Goal: Register for event/course

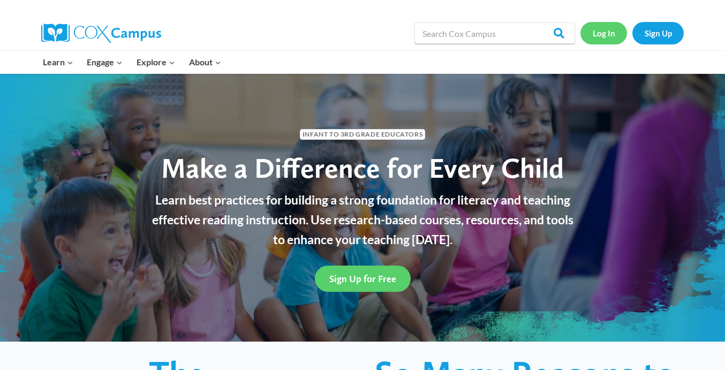
click at [618, 39] on link "Log In" at bounding box center [603, 33] width 47 height 22
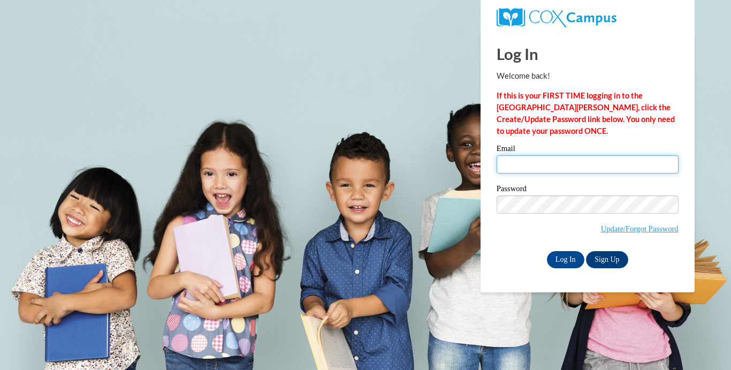
type input "[EMAIL_ADDRESS][DOMAIN_NAME]"
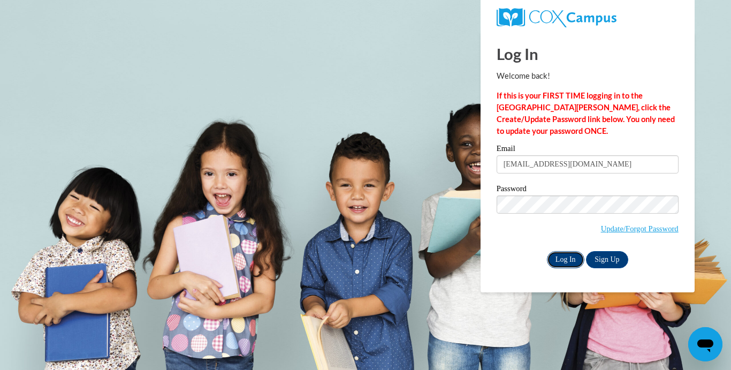
click at [576, 262] on input "Log In" at bounding box center [565, 259] width 37 height 17
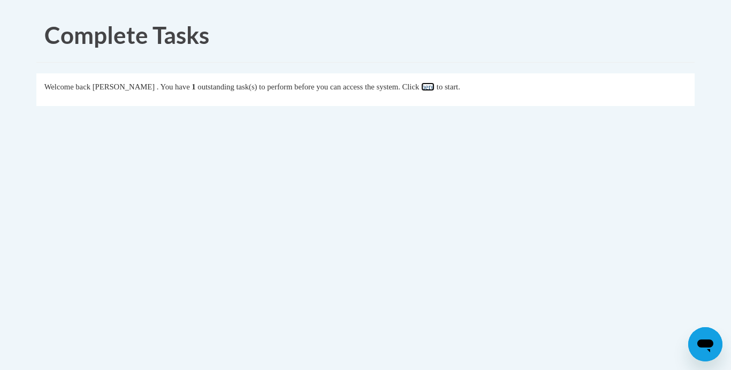
click at [435, 85] on link "here" at bounding box center [427, 86] width 13 height 9
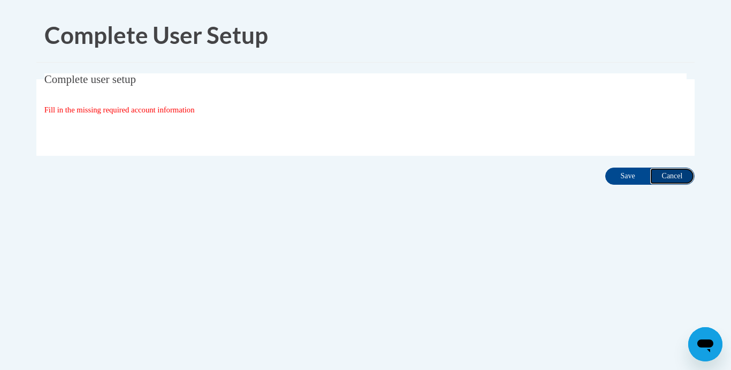
click at [682, 177] on input "Cancel" at bounding box center [672, 176] width 45 height 17
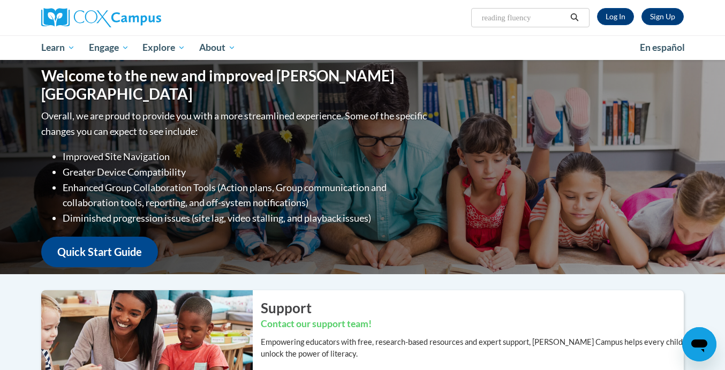
type input "reading fluency"
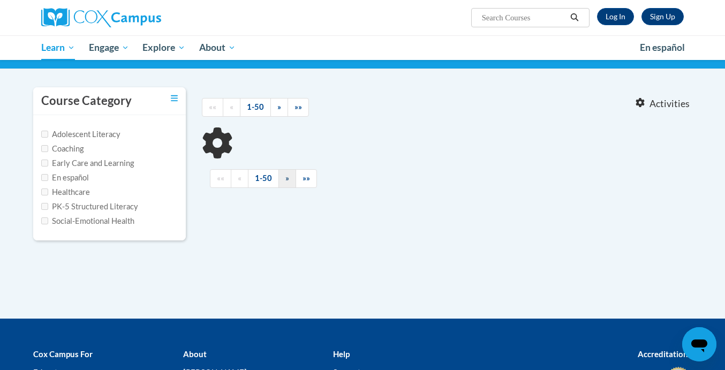
type input "reading fluency"
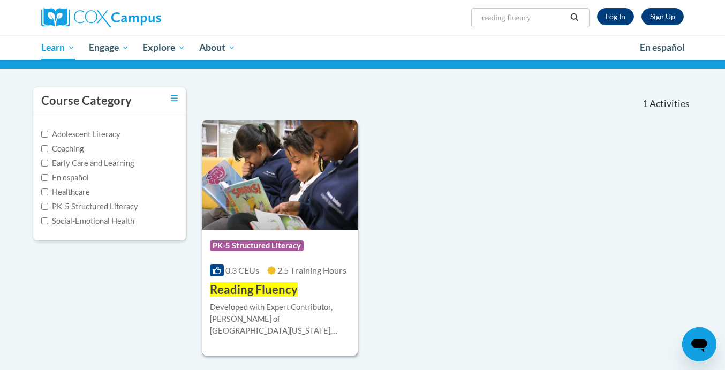
click at [272, 290] on span "Reading Fluency" at bounding box center [254, 289] width 88 height 14
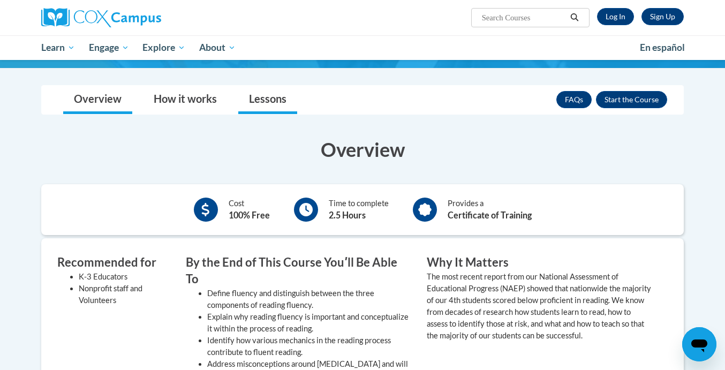
scroll to position [168, 0]
click at [266, 95] on link "Lessons" at bounding box center [267, 100] width 59 height 28
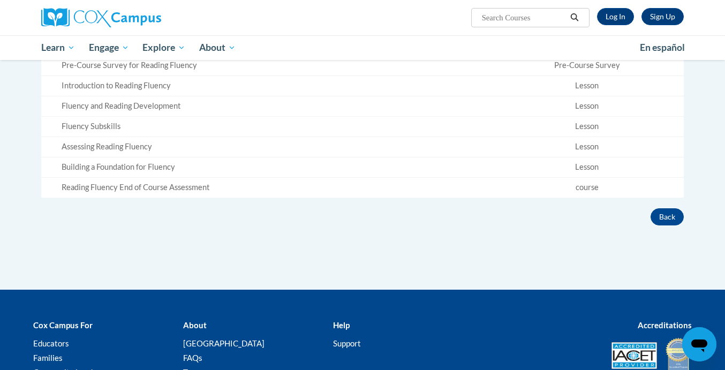
scroll to position [340, 0]
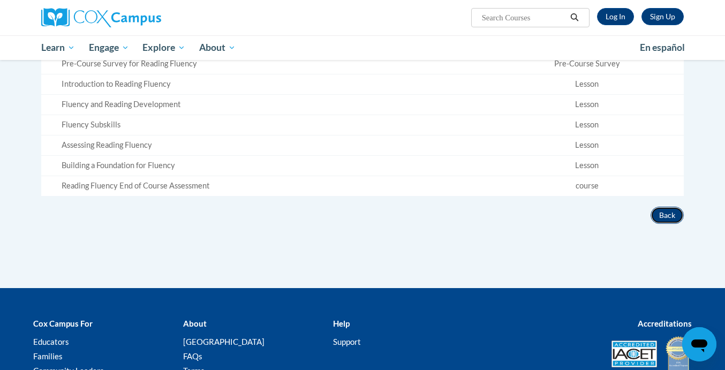
click at [666, 207] on button "Back" at bounding box center [666, 215] width 33 height 17
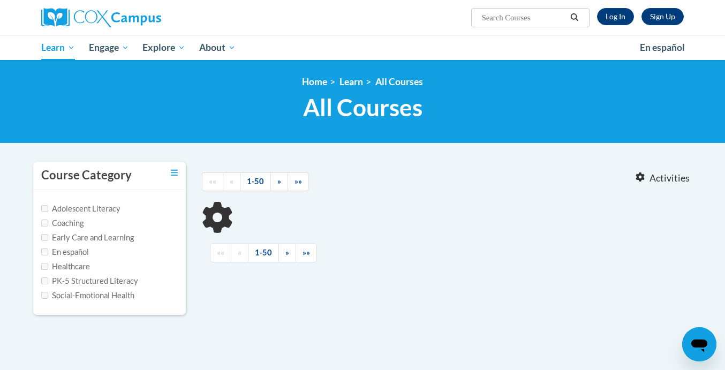
scroll to position [55, 0]
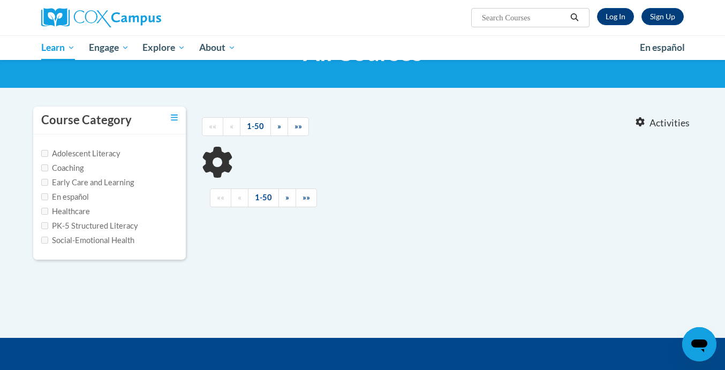
type input "reading fluency"
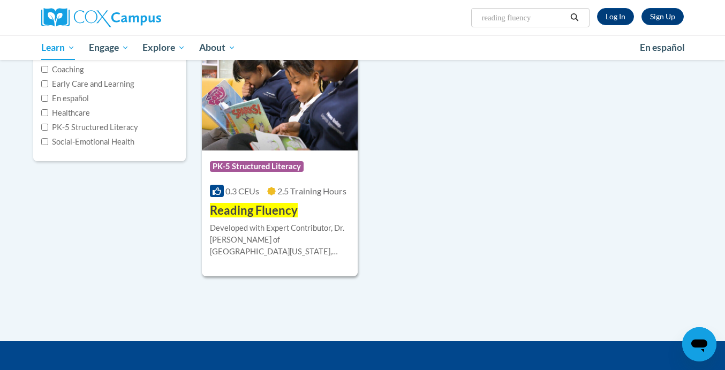
scroll to position [154, 0]
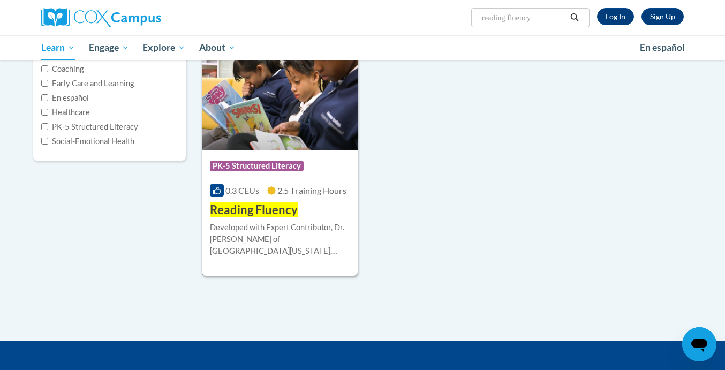
click at [268, 210] on span "Reading Fluency" at bounding box center [254, 209] width 88 height 14
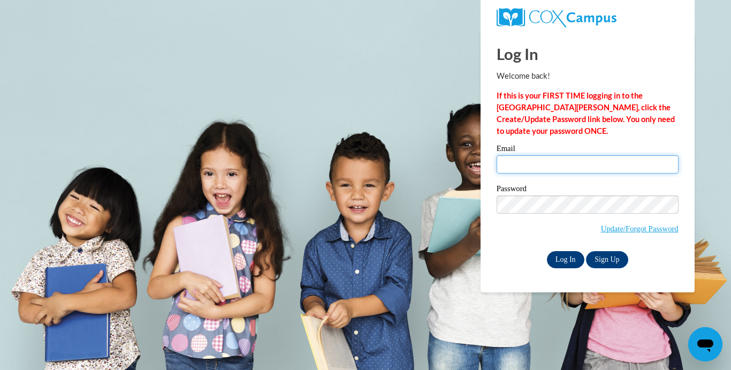
type input "[EMAIL_ADDRESS][DOMAIN_NAME]"
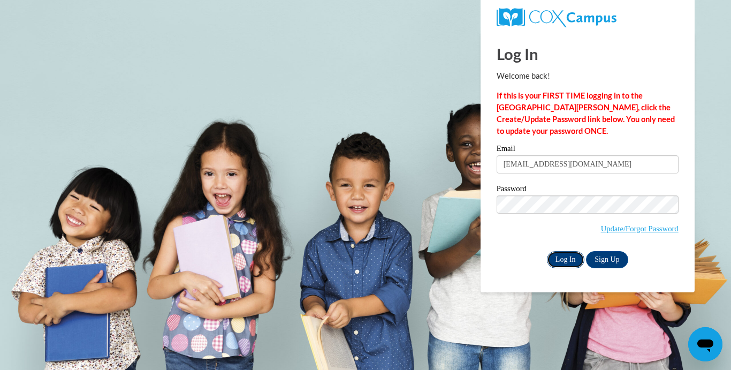
click at [572, 261] on input "Log In" at bounding box center [565, 259] width 37 height 17
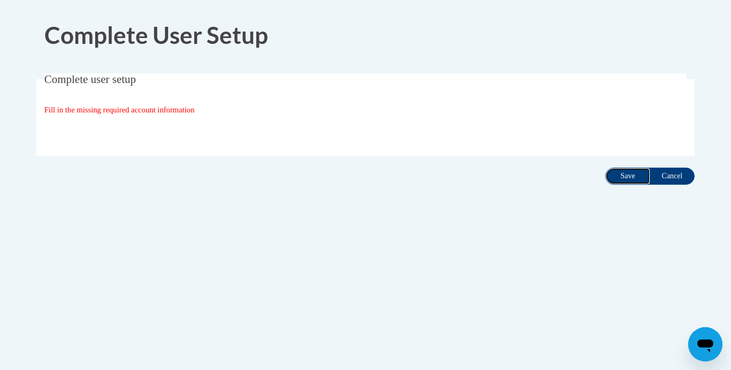
click at [618, 177] on input "Save" at bounding box center [627, 176] width 45 height 17
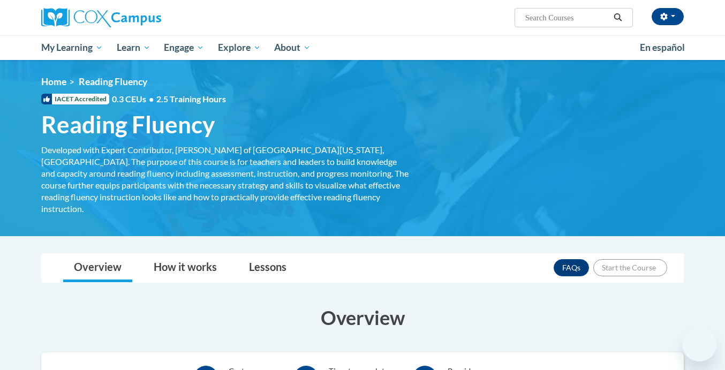
scroll to position [59, 0]
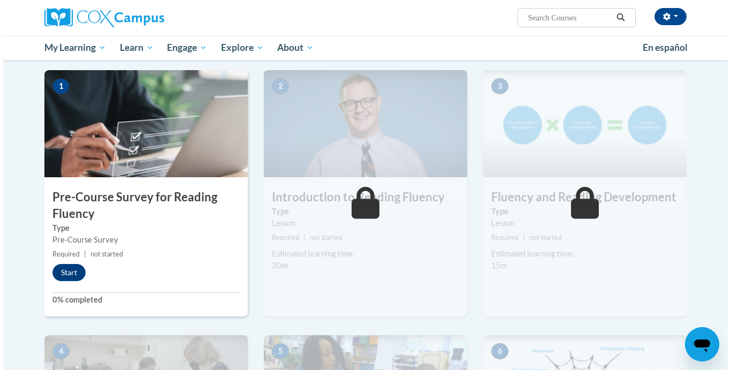
scroll to position [210, 0]
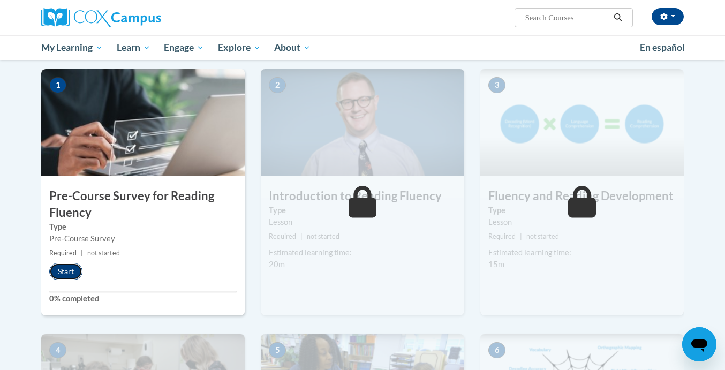
click at [58, 273] on button "Start" at bounding box center [65, 271] width 33 height 17
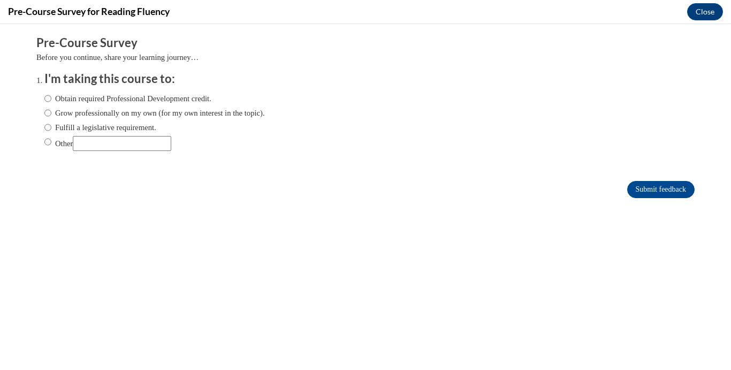
scroll to position [0, 0]
click at [52, 140] on label "Other" at bounding box center [107, 143] width 127 height 15
click at [51, 140] on input "Other" at bounding box center [47, 142] width 7 height 12
radio input "true"
click at [81, 142] on input "Other" at bounding box center [122, 143] width 98 height 15
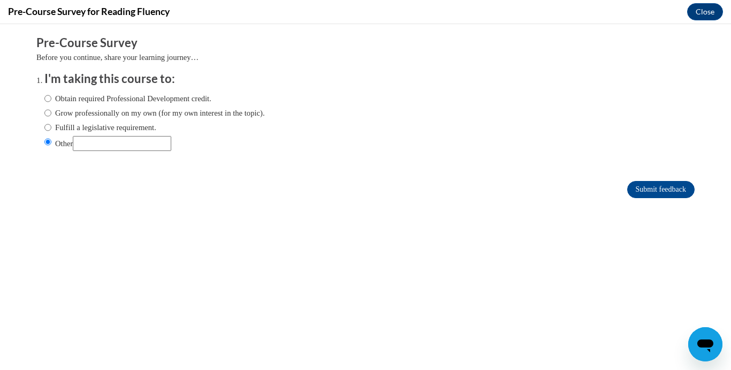
type input "Assignment for my college course."
click at [667, 193] on input "Submit feedback" at bounding box center [660, 189] width 67 height 17
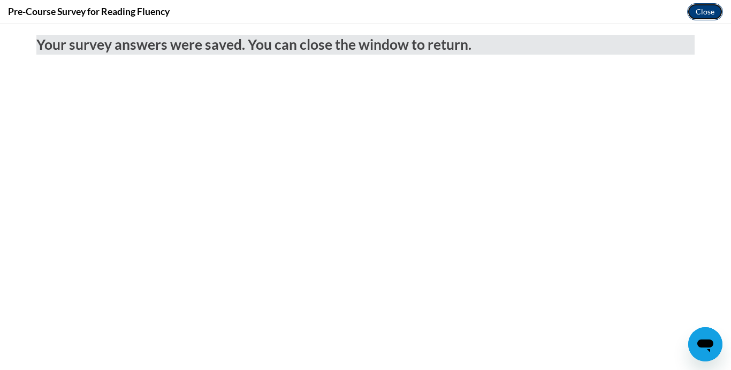
click at [705, 16] on button "Close" at bounding box center [705, 11] width 36 height 17
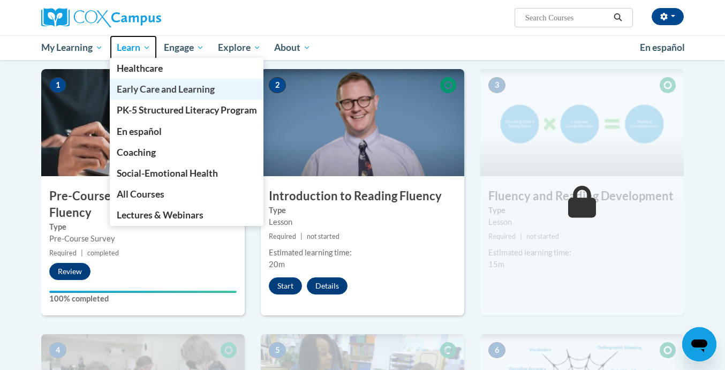
click at [148, 52] on span "Learn" at bounding box center [134, 47] width 34 height 13
